Goal: Check status

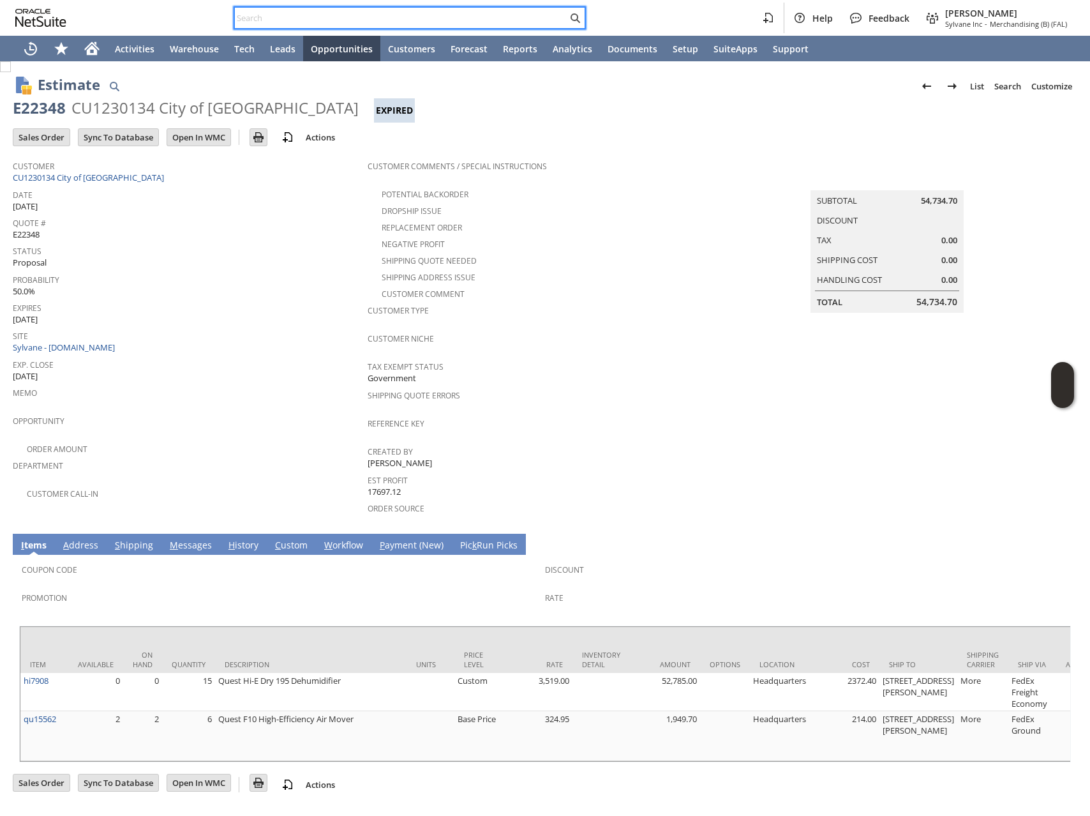
click at [391, 18] on input "text" at bounding box center [401, 17] width 332 height 15
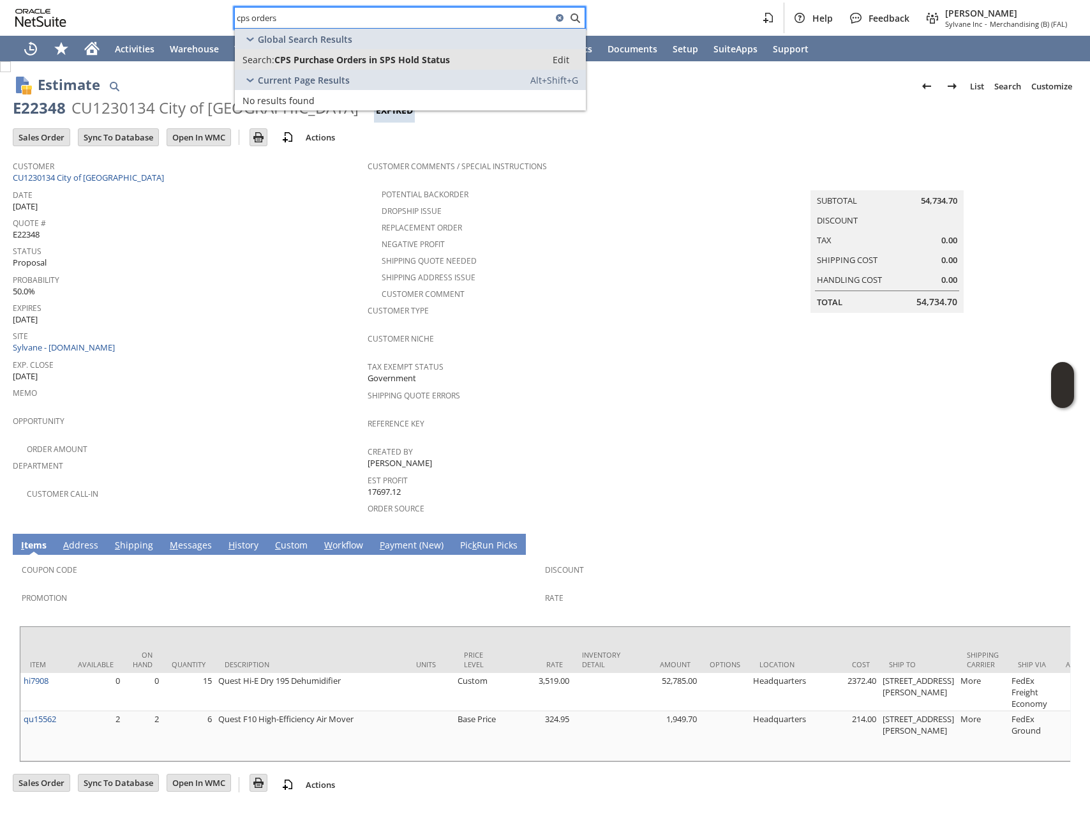
type input "cps orders"
click at [412, 56] on span "CPS Purchase Orders in SPS Hold Status" at bounding box center [361, 60] width 175 height 12
